Goal: Find specific page/section: Find specific page/section

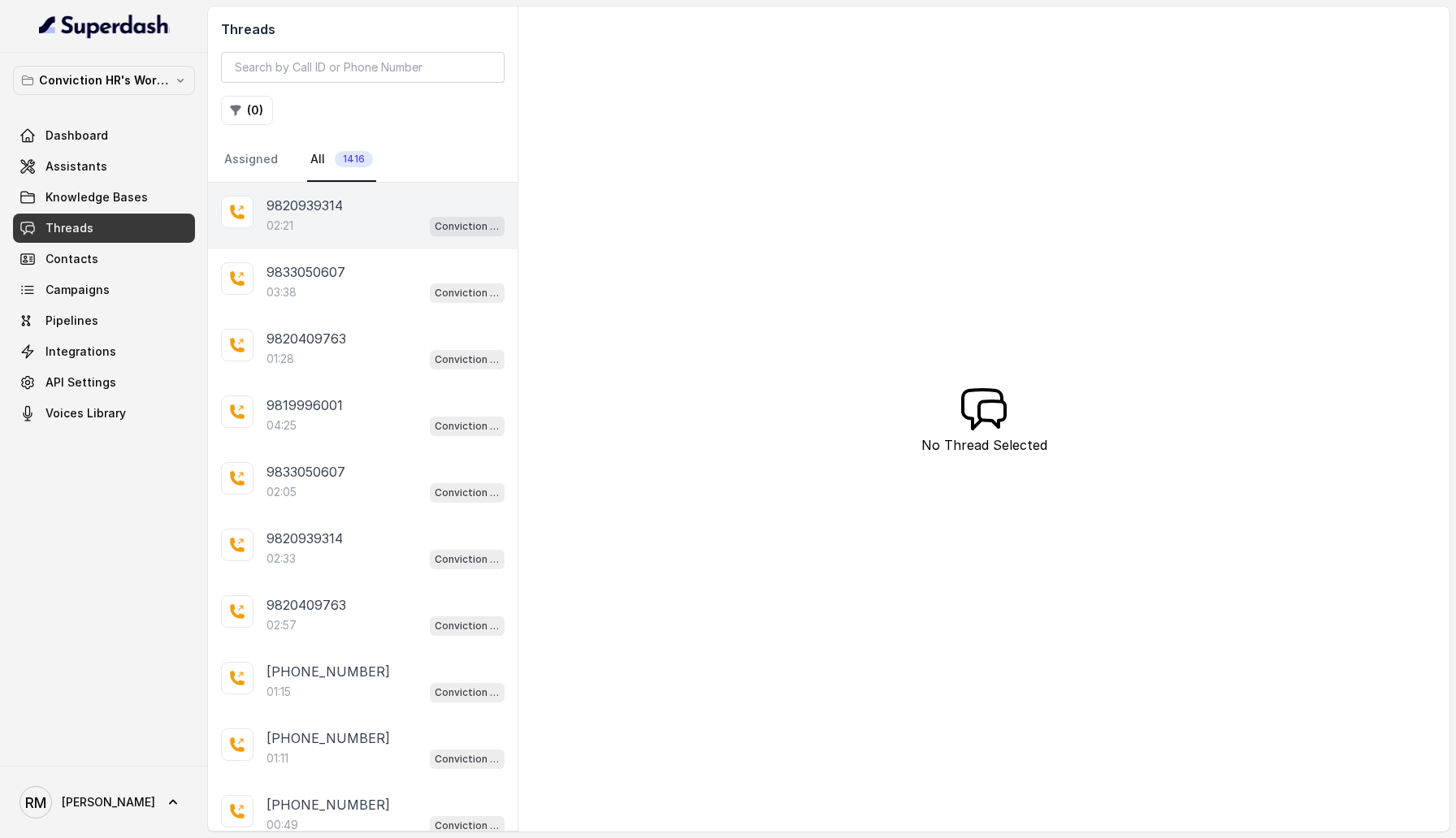
click at [363, 237] on div "9820939314 02:21 Conviction HR Outbound Assistant" at bounding box center [363, 215] width 310 height 66
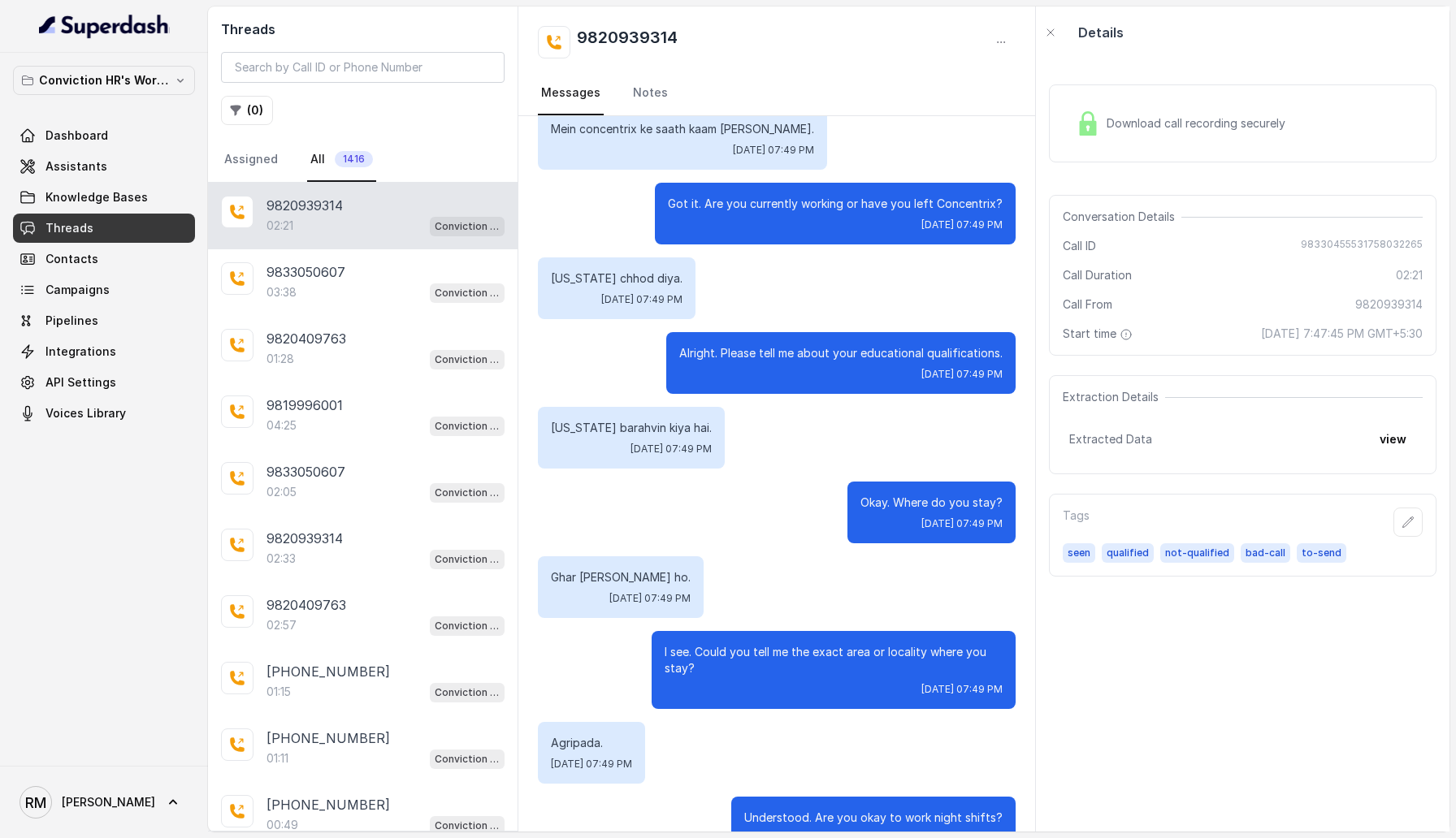
scroll to position [1249, 0]
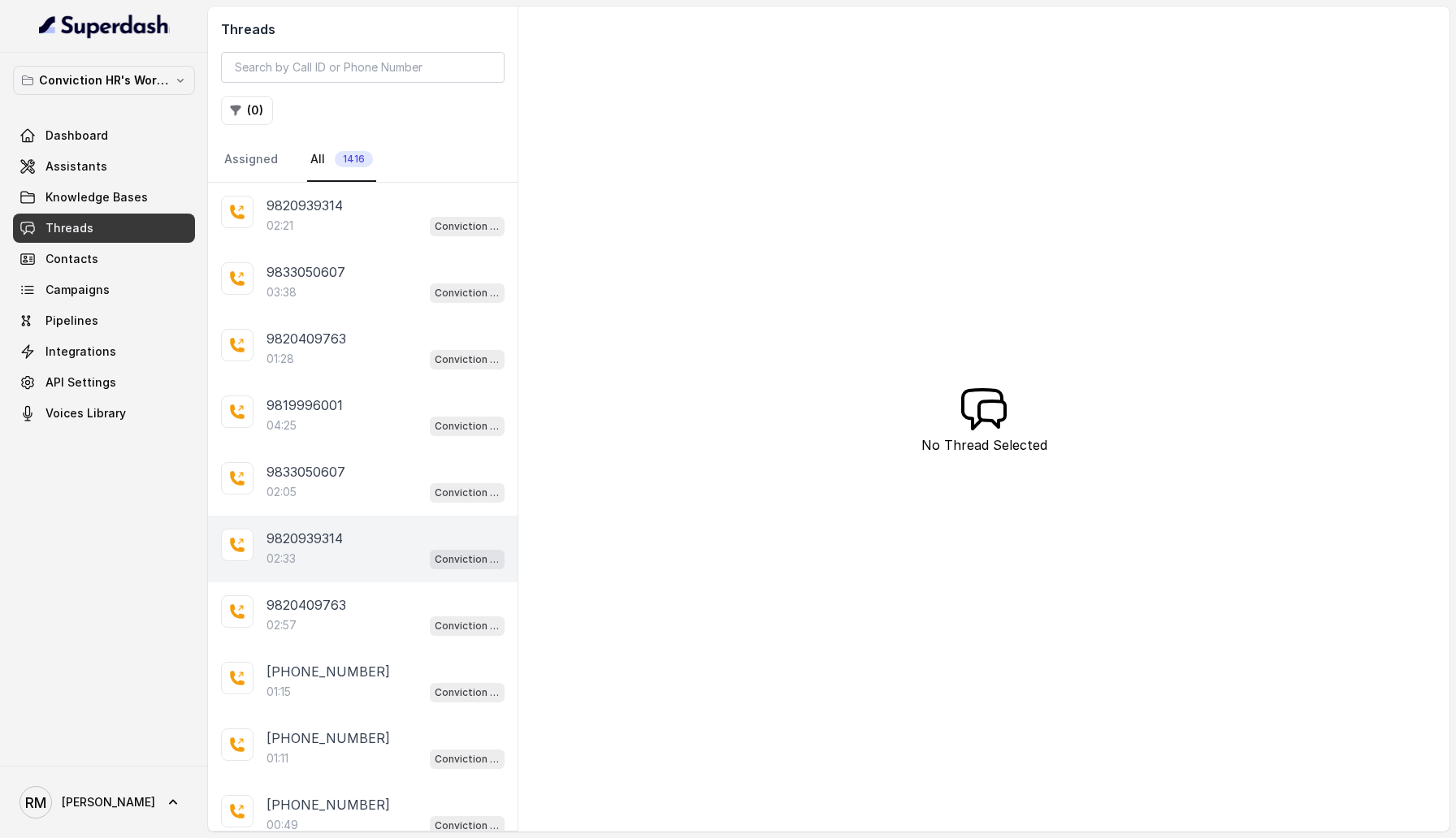
scroll to position [59, 0]
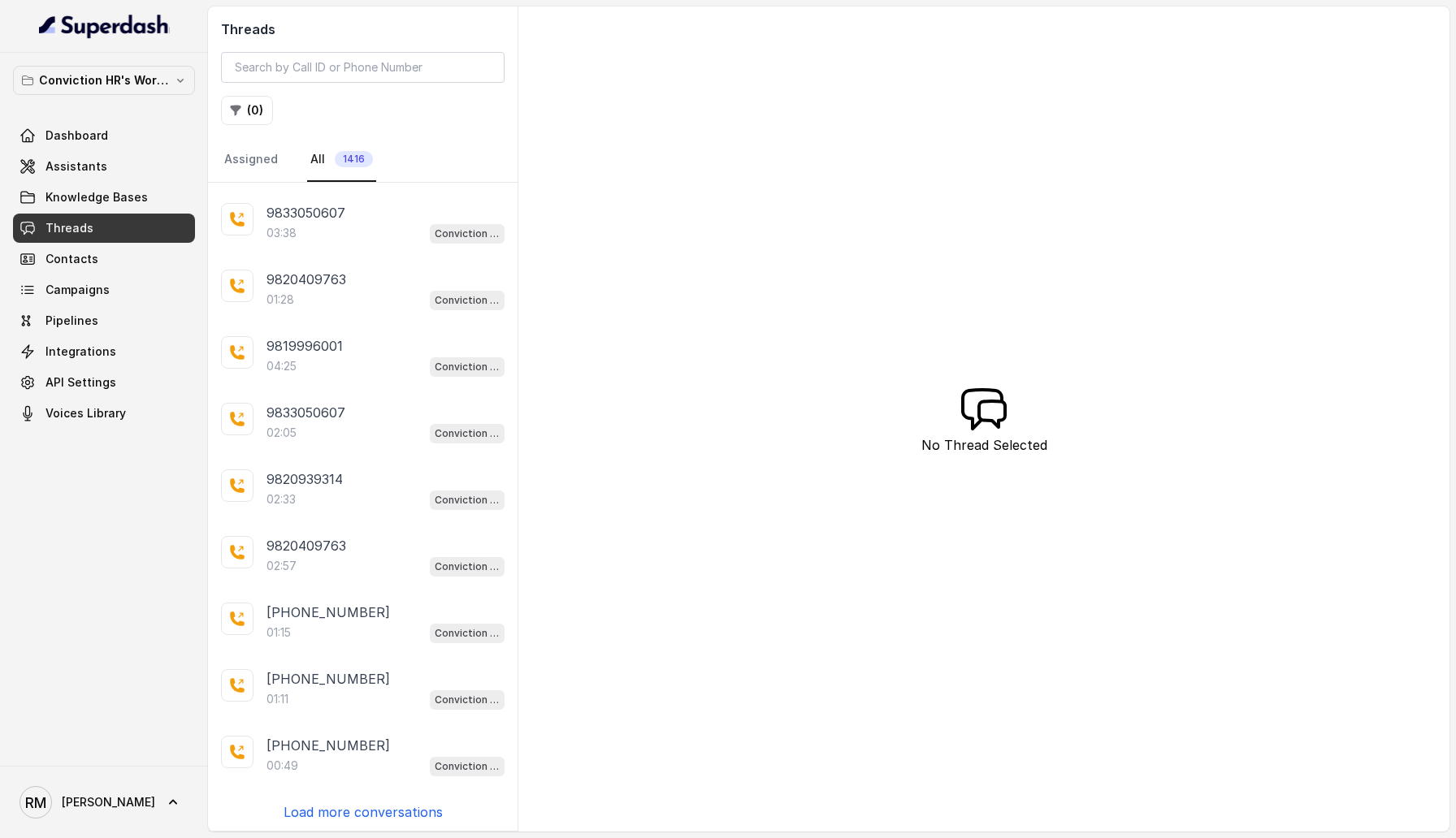
click at [390, 807] on p "Load more conversations" at bounding box center [363, 813] width 159 height 20
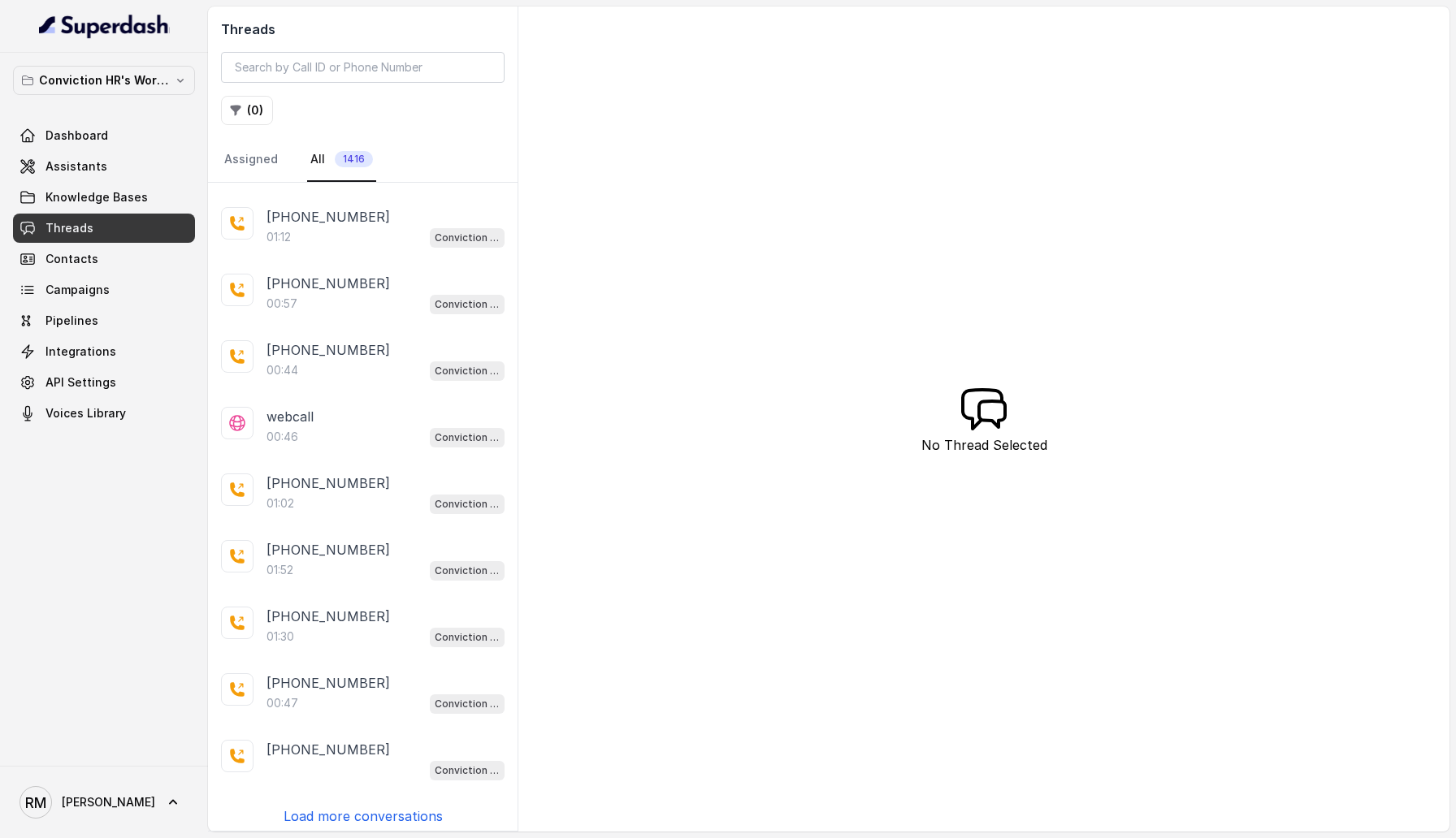
scroll to position [0, 0]
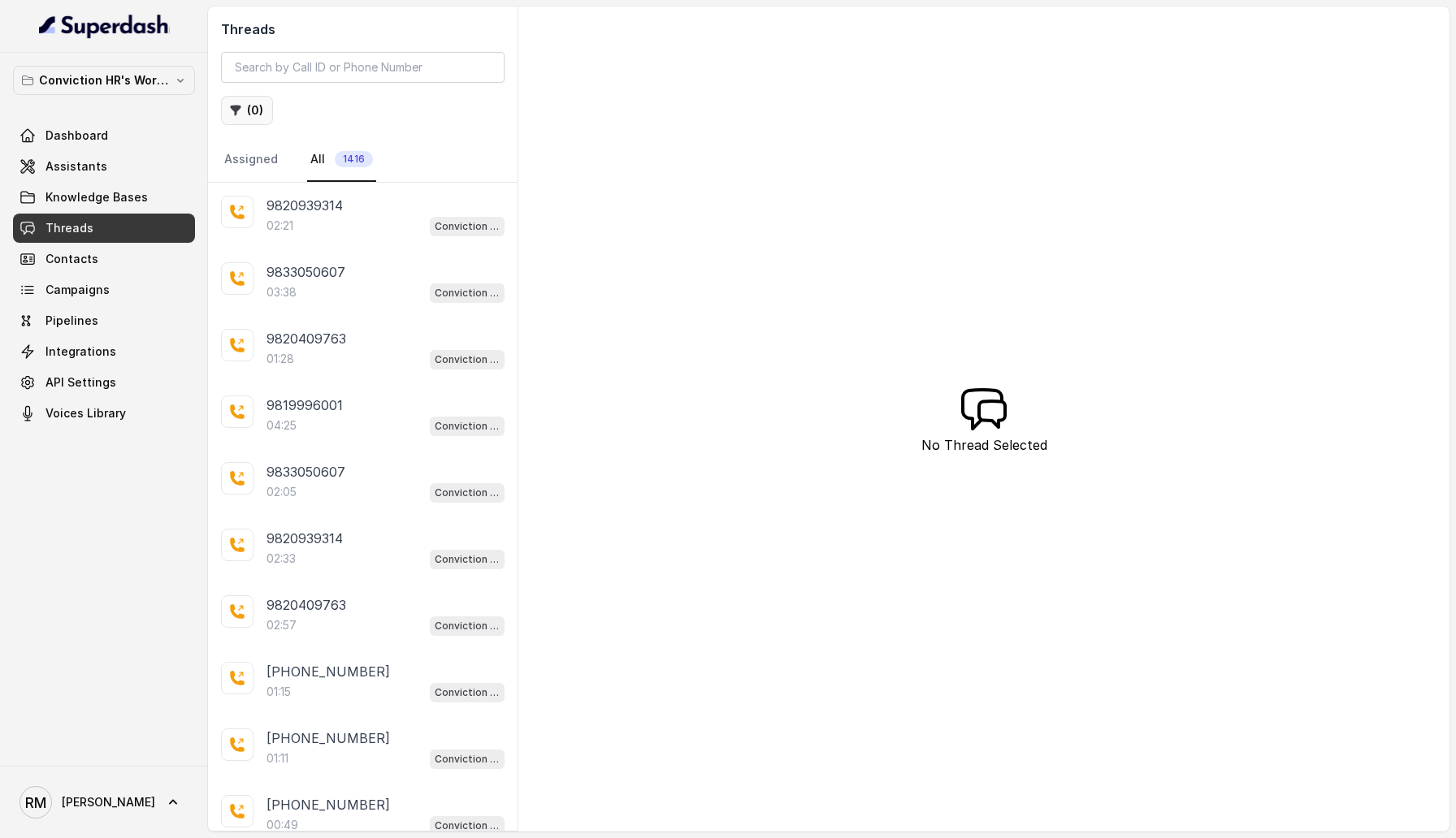
click at [249, 111] on button "( 0 )" at bounding box center [247, 111] width 52 height 29
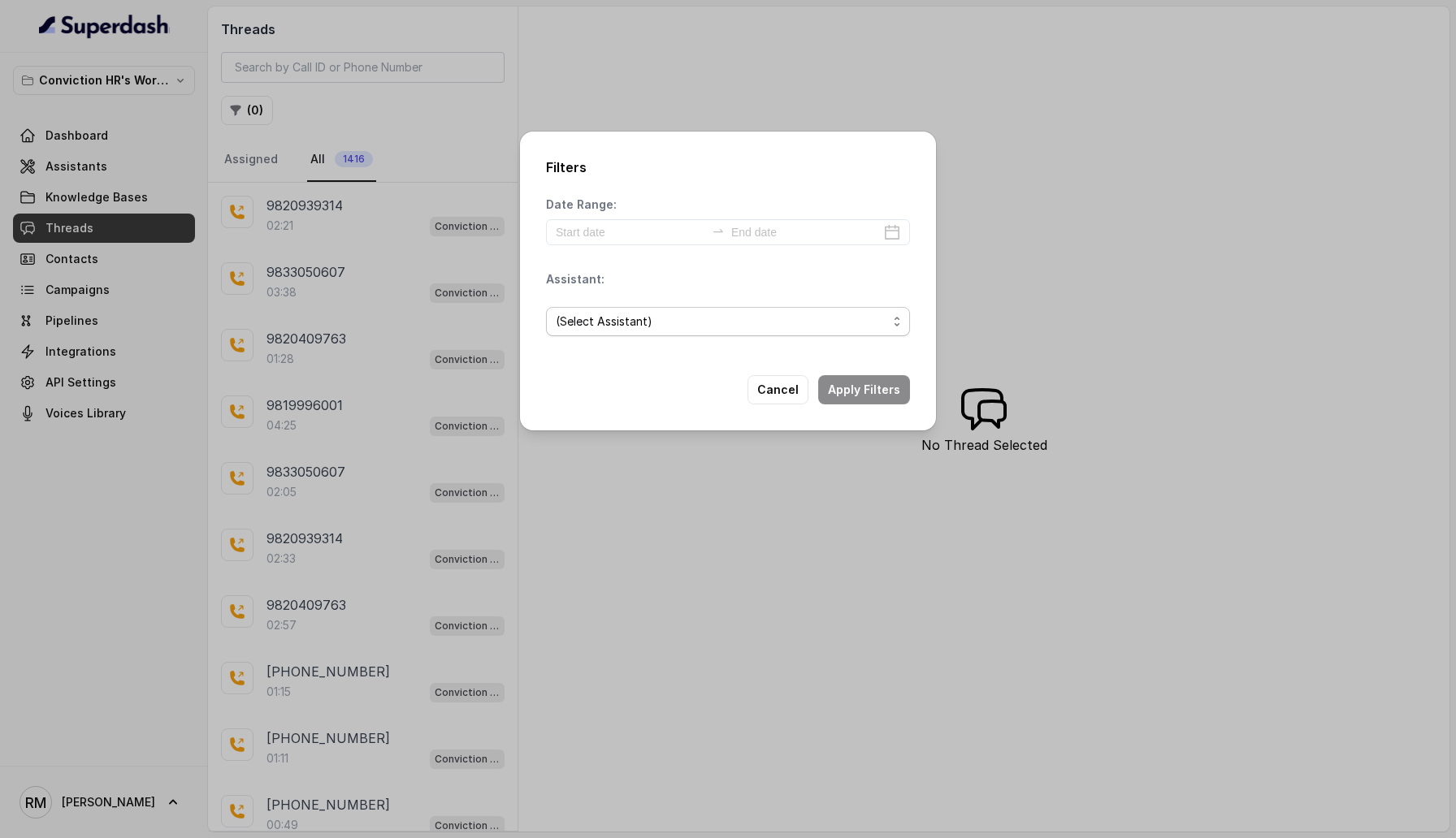
click at [660, 324] on span "(Select Assistant)" at bounding box center [721, 322] width 332 height 20
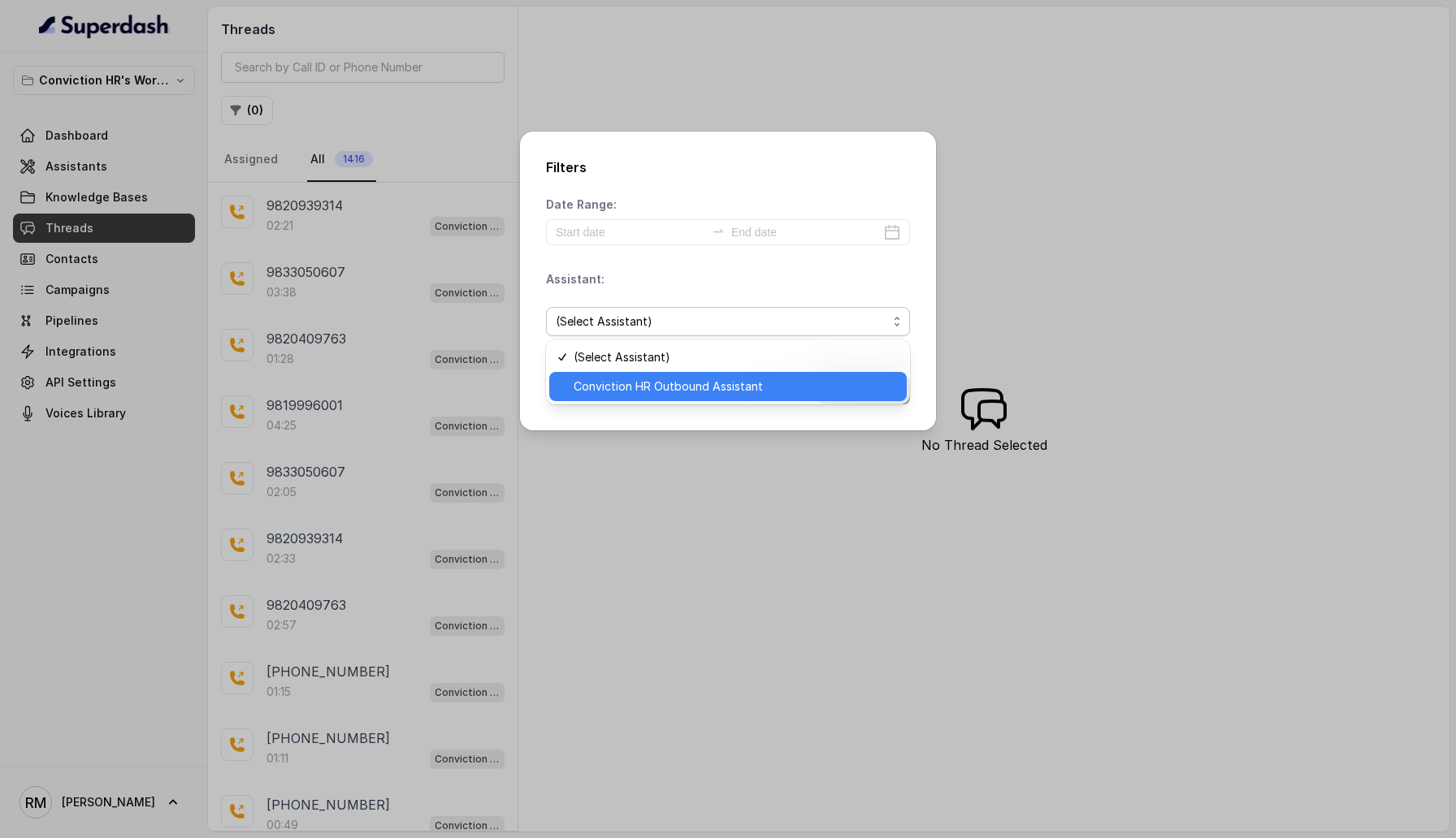
click at [667, 383] on span "Conviction HR Outbound Assistant" at bounding box center [735, 387] width 324 height 20
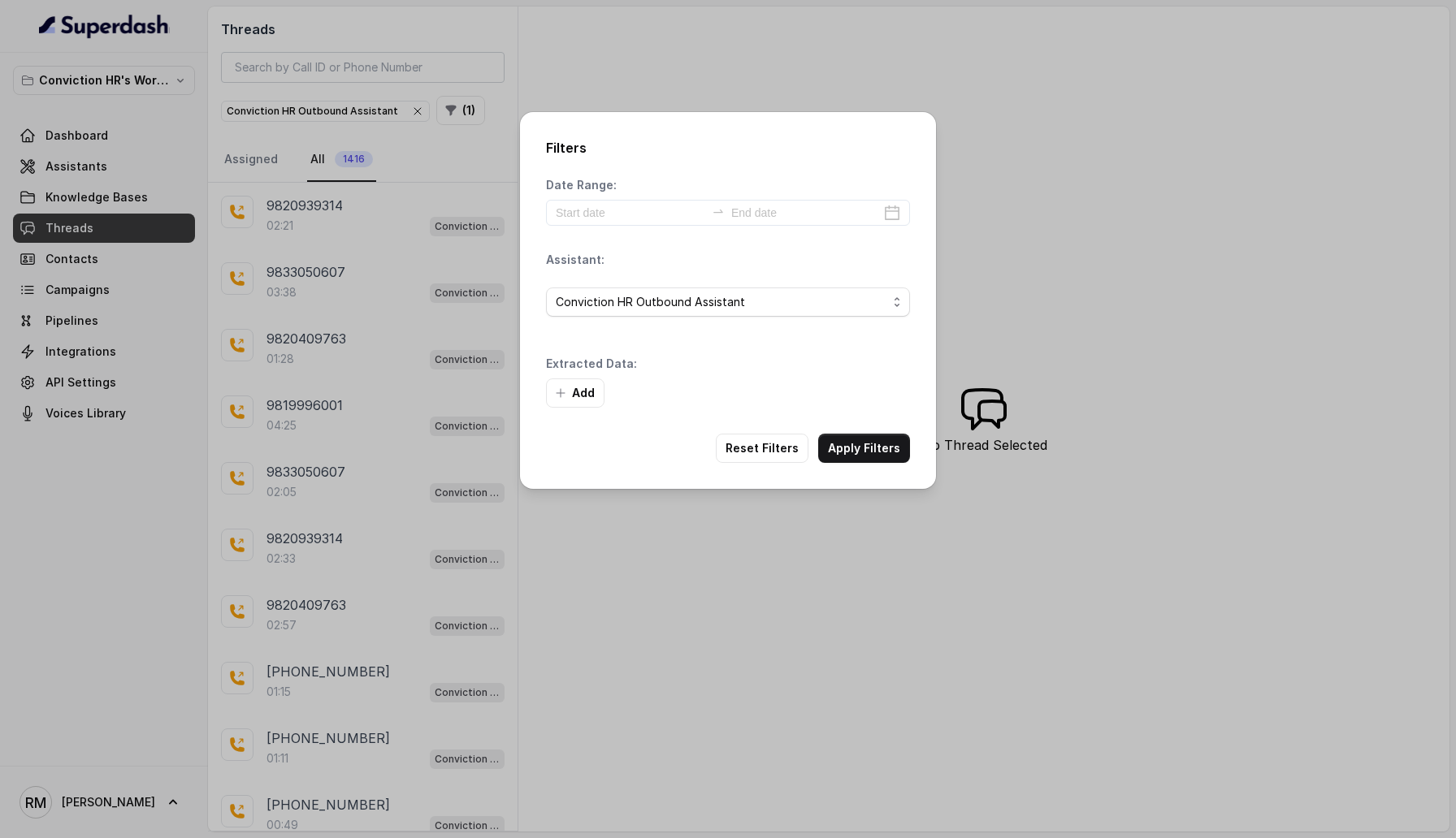
click at [841, 400] on div "Add" at bounding box center [728, 393] width 364 height 29
click at [859, 451] on button "Apply Filters" at bounding box center [864, 448] width 92 height 29
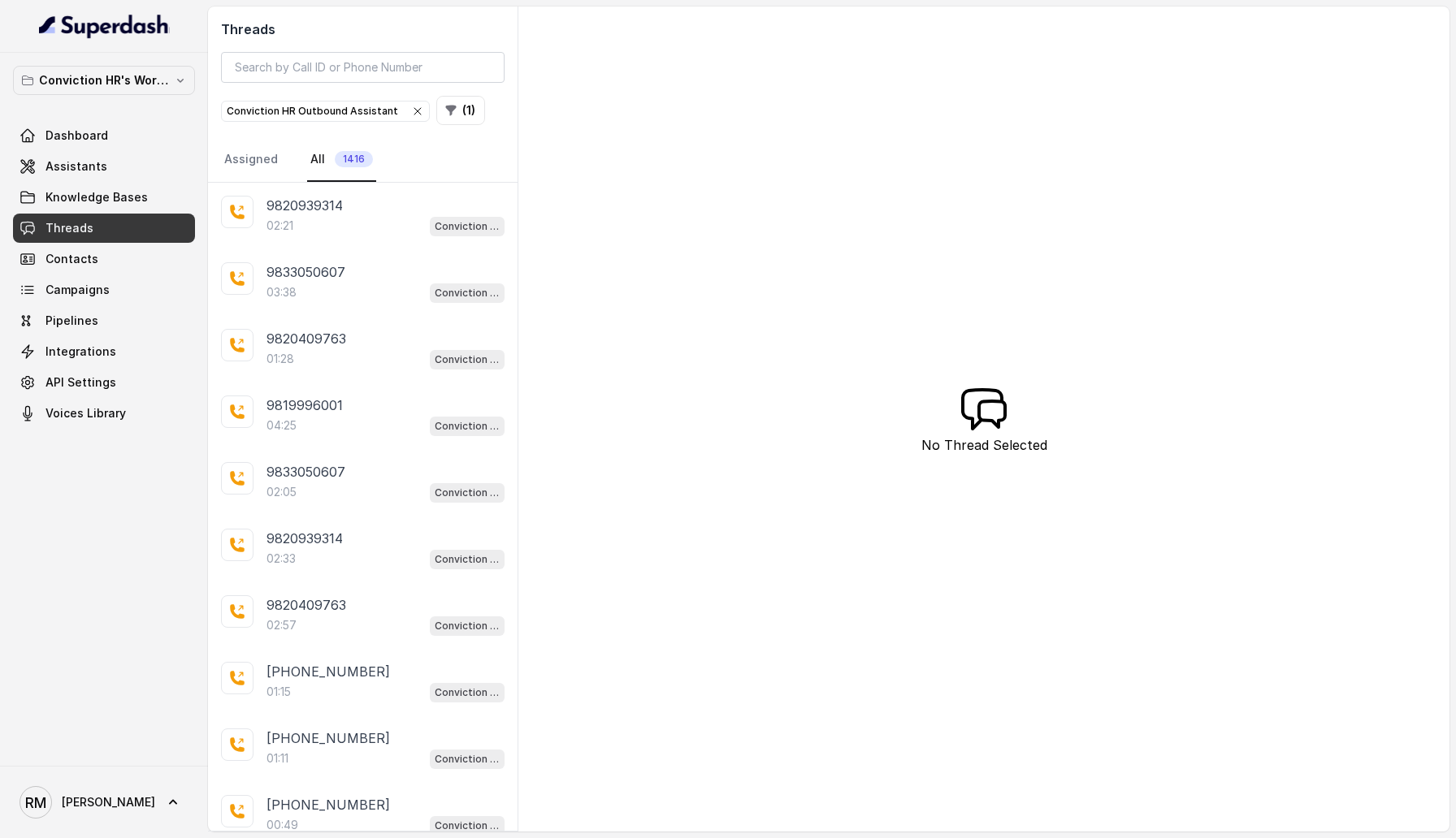
click at [412, 114] on icon "button" at bounding box center [418, 111] width 13 height 13
